Goal: Task Accomplishment & Management: Use online tool/utility

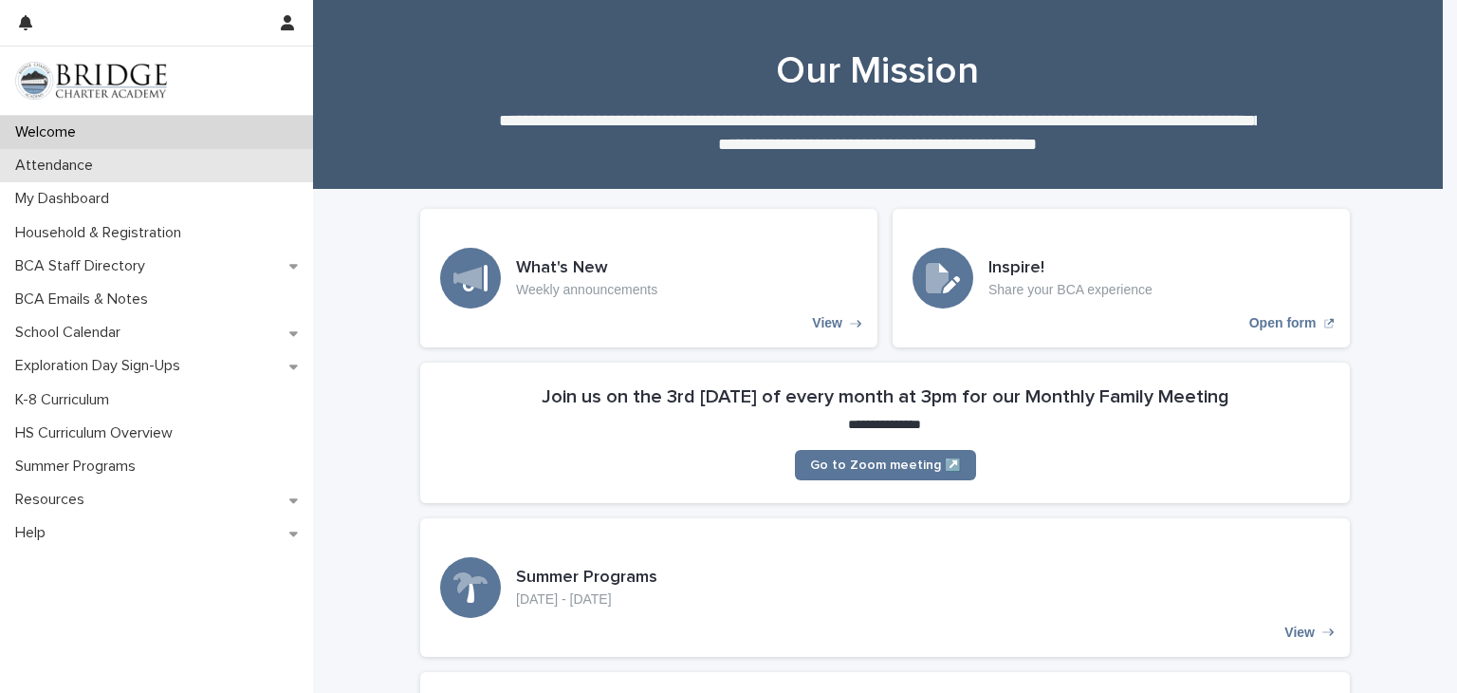
click at [224, 171] on div "Attendance" at bounding box center [156, 165] width 313 height 33
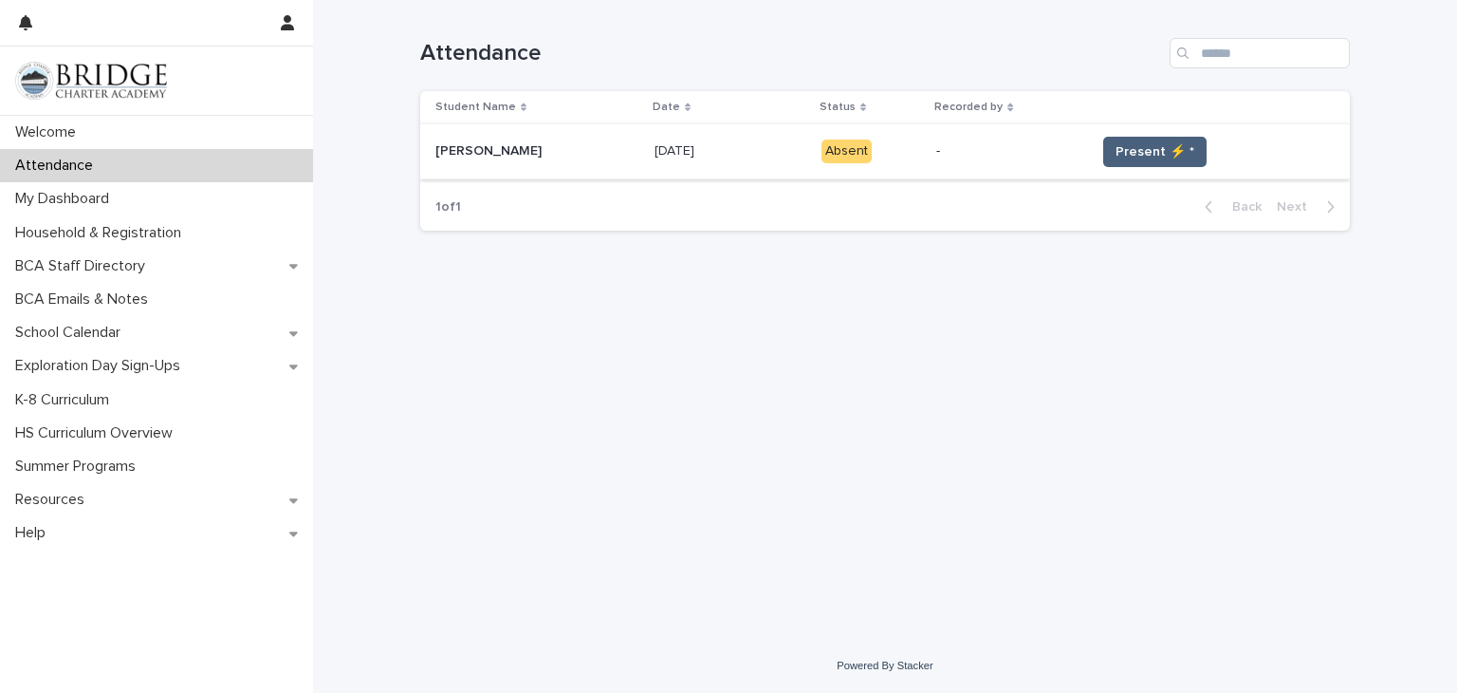
click at [1145, 157] on span "Present ⚡ *" at bounding box center [1155, 151] width 79 height 19
